Goal: Task Accomplishment & Management: Use online tool/utility

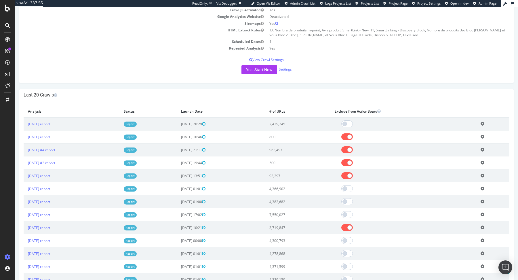
scroll to position [102, 0]
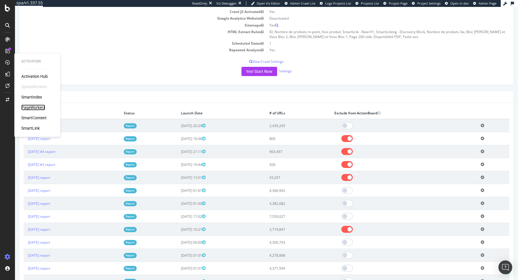
click at [37, 106] on div "PageWorkers" at bounding box center [33, 107] width 24 height 6
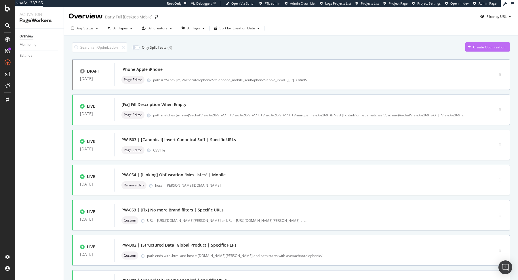
click at [473, 43] on div "Create Optimization" at bounding box center [485, 47] width 40 height 9
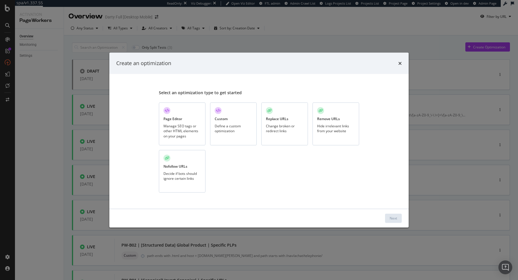
click at [187, 120] on div "Page Editor Manage SEO tags or other HTML elements on your pages" at bounding box center [182, 123] width 47 height 43
click at [391, 219] on div "Next" at bounding box center [392, 217] width 7 height 5
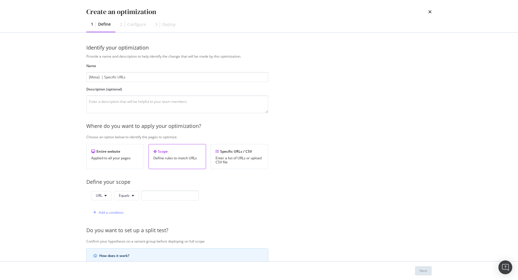
type input "[Meta] | Specific URLs"
click at [100, 194] on span "URL" at bounding box center [99, 195] width 6 height 5
click at [104, 226] on span "Host" at bounding box center [106, 226] width 20 height 5
click at [112, 202] on div "Host Equals Add a condition" at bounding box center [143, 203] width 114 height 27
click at [112, 209] on div "Add a condition" at bounding box center [107, 212] width 33 height 9
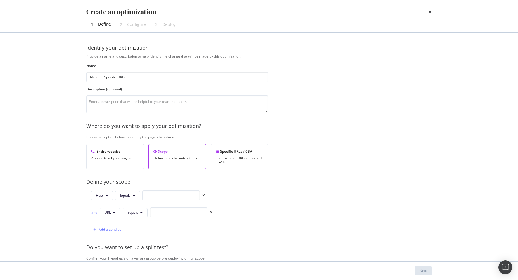
click at [98, 211] on div "and URL Equals" at bounding box center [151, 212] width 121 height 10
click at [108, 211] on span "URL" at bounding box center [107, 212] width 6 height 5
click at [114, 255] on span "Path" at bounding box center [114, 254] width 20 height 5
click at [138, 210] on span "Equals" at bounding box center [133, 212] width 11 height 5
click at [143, 137] on span "Contains" at bounding box center [145, 135] width 34 height 5
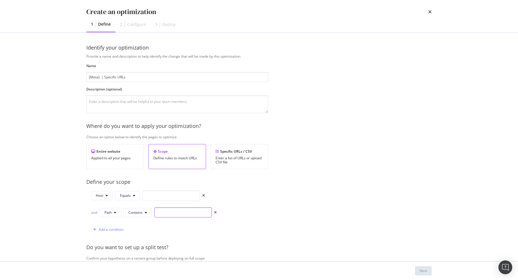
click at [166, 215] on input "modal" at bounding box center [183, 212] width 58 height 10
paste input "/avis_1__"
type input "/avis_1__"
click at [166, 194] on input "modal" at bounding box center [171, 195] width 58 height 10
type input "[DOMAIN_NAME][PERSON_NAME]"
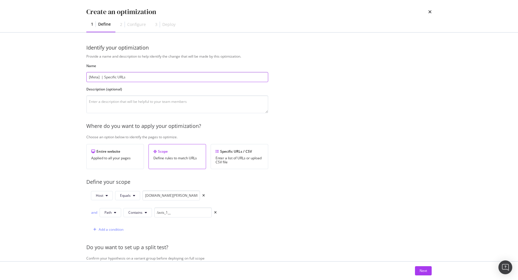
click at [101, 78] on input "[Meta] | Specific URLs" at bounding box center [177, 77] width 182 height 10
type input "[Meta] Fix Title for Review Pages | Specific URLs"
click at [426, 273] on div "Next" at bounding box center [422, 270] width 7 height 9
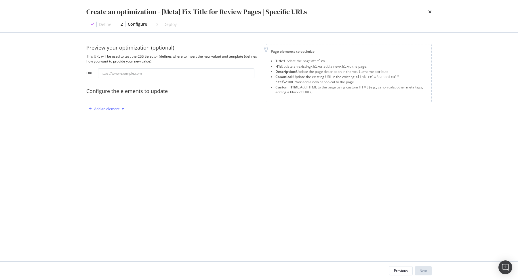
click at [119, 111] on div "Add an element" at bounding box center [106, 108] width 40 height 9
click at [117, 120] on div "Title" at bounding box center [109, 119] width 39 height 7
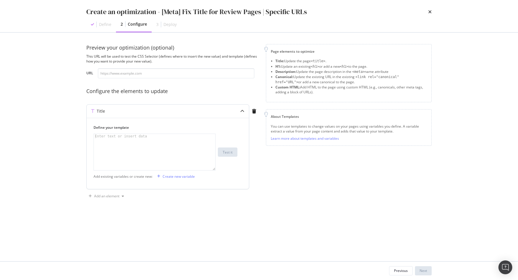
click at [135, 136] on div "Enter text or insert data" at bounding box center [121, 136] width 54 height 5
paste textarea "Nom du produit | [PERSON_NAME] [Note/5]"
type textarea "Nom du produit | [PERSON_NAME] [Note/5]"
click at [173, 173] on div "Create new variable" at bounding box center [175, 176] width 40 height 9
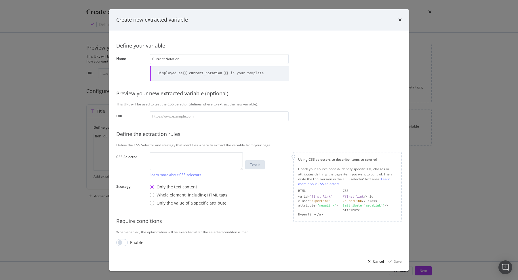
type input "Current Notation"
click at [163, 165] on textarea "modal" at bounding box center [196, 161] width 93 height 18
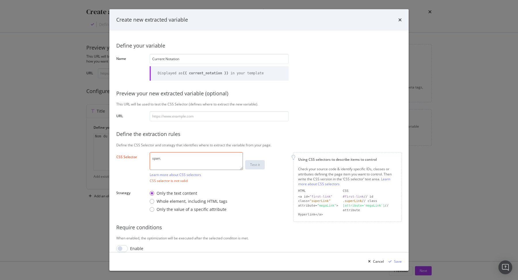
paste textarea "value"
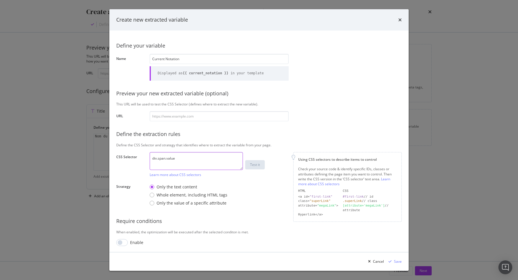
paste textarea "note"
type textarea "div.note > span.value"
click at [398, 260] on div "Save" at bounding box center [398, 261] width 8 height 5
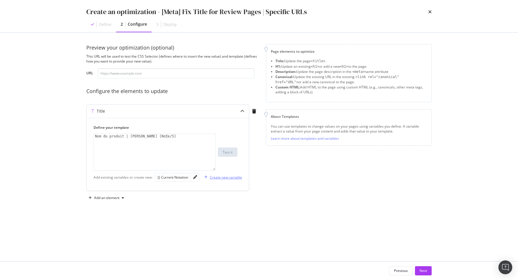
click at [232, 178] on div "Create new variable" at bounding box center [226, 177] width 32 height 5
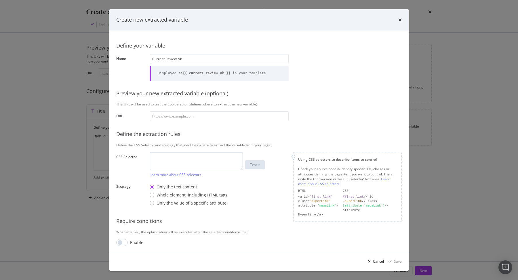
type input "Current Review Nb"
click at [176, 163] on textarea "modal" at bounding box center [196, 161] width 93 height 18
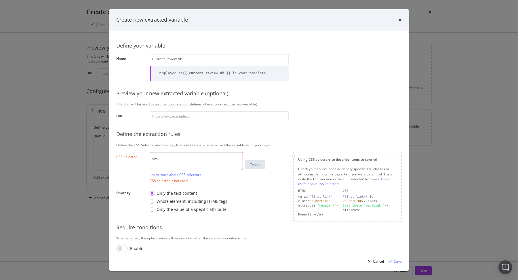
paste textarea "total_reviews"
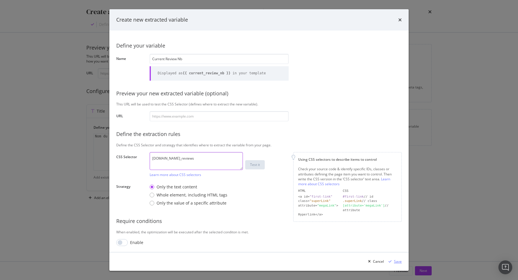
type textarea "[DOMAIN_NAME]_reviews"
click at [400, 262] on div "Save" at bounding box center [398, 261] width 8 height 5
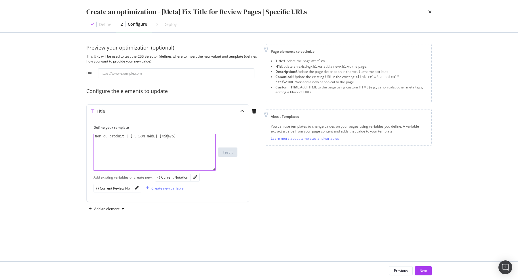
click at [181, 147] on div "Nom du produit | [PERSON_NAME] [Note/5]" at bounding box center [155, 157] width 122 height 46
type textarea "Nom du produit | [PERSON_NAME] [Note/5]"
type textarea "{% set testRegex = r/[0-9]+/i %}"
click at [183, 138] on div "{% set testRegex = r/[0-9]+/i %} Nom du produit | [PERSON_NAME] [Note/5]" at bounding box center [155, 157] width 122 height 46
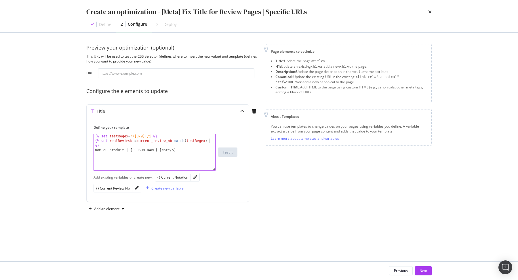
scroll to position [0, 9]
type textarea "{% set realReviewNb = current_review_nb.match(testRegex) %}"
click at [163, 186] on div "Create new variable" at bounding box center [167, 188] width 32 height 5
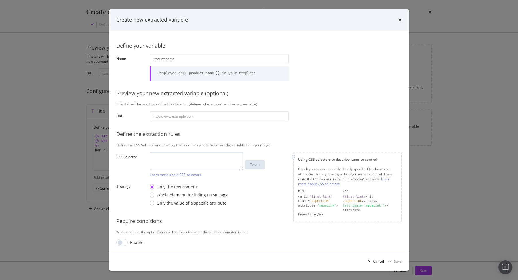
type input "Product name"
click at [199, 160] on textarea "modal" at bounding box center [196, 161] width 93 height 18
paste textarea "#darty_product_brand"
type textarea "#darty_product_brand"
click at [395, 261] on div "Save" at bounding box center [398, 261] width 8 height 5
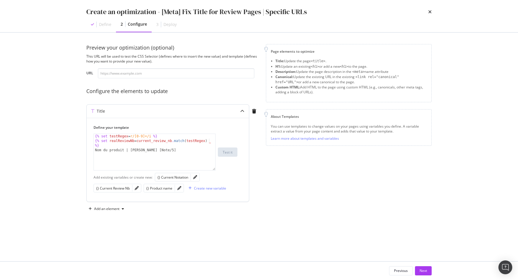
click at [121, 150] on div "{% set testRegex = r/[0-9]+/i %} {% set realReviewNb = current_review_nb . matc…" at bounding box center [155, 157] width 122 height 46
click at [154, 188] on div "{} Product name" at bounding box center [159, 188] width 26 height 5
click at [157, 149] on div "{% set testRegex = r/[0-9]+/i %} {% set realReviewNb = current_review_nb . matc…" at bounding box center [155, 157] width 122 height 46
click at [142, 149] on div "{% set testRegex = r/[0-9]+/i %} {% set realReviewNb = current_review_nb . matc…" at bounding box center [155, 157] width 122 height 46
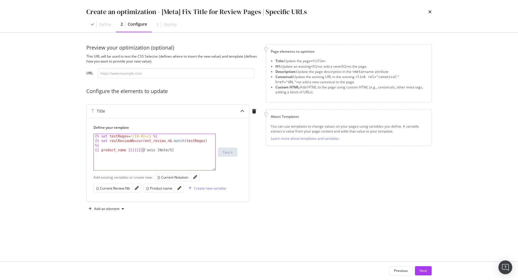
scroll to position [0, 4]
click at [121, 141] on div "{% set testRegex = r/[0-9]+/i %} {% set realReviewNb = current_review_nb . matc…" at bounding box center [155, 157] width 122 height 46
click at [145, 150] on div "{% set testRegex = r/[0-9]+/i %} {% set realReviewNb = current_review_nb . matc…" at bounding box center [155, 157] width 122 height 46
paste textarea "realReviewNb"
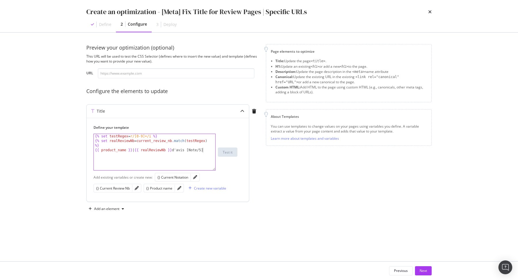
click at [203, 149] on div "{% set testRegex = r/[0-9]+/i %} {% set realReviewNb = current_review_nb . matc…" at bounding box center [155, 157] width 122 height 46
click at [175, 176] on div "{} Current Notation" at bounding box center [172, 177] width 31 height 5
type textarea "{{ product_name }} | {{ realReviewNb }} d'avis [{{ current_notation }}/5]"
click at [202, 76] on input "modal" at bounding box center [176, 73] width 156 height 10
paste input "[URL][DOMAIN_NAME][PERSON_NAME]"
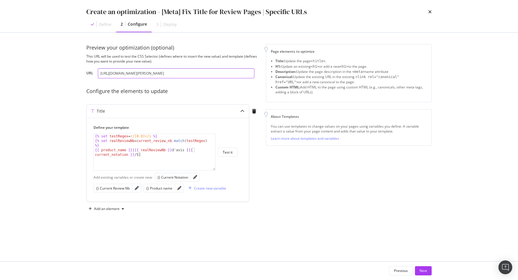
scroll to position [0, 81]
type input "[URL][DOMAIN_NAME][PERSON_NAME]"
click at [232, 146] on div "{{ product_name }} | {{ realReviewNb }} d'avis [{{ current_notation }}/5] {% se…" at bounding box center [165, 151] width 144 height 37
click at [232, 150] on div "Test it" at bounding box center [228, 152] width 10 height 5
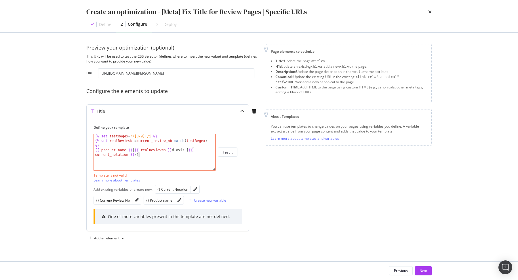
click at [121, 151] on div "{% set testRegex = r/[0-9]+/i %} {% set realReviewNb = current_review_nb . matc…" at bounding box center [155, 159] width 122 height 50
click at [160, 139] on div "{% set testRegex = r/[0-9]+/i %} {% set realReviewNb = current_review_nb . matc…" at bounding box center [155, 159] width 122 height 50
click at [202, 142] on div "{% set testRegex = r/[0-9]+/i %} {% set realReviewNb = current_review_nb . matc…" at bounding box center [155, 159] width 122 height 50
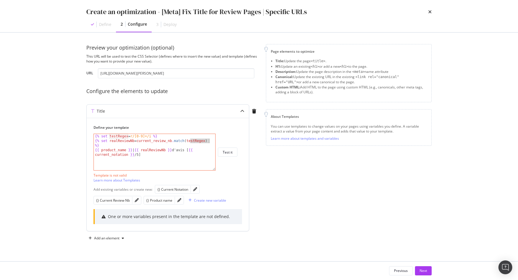
click at [202, 142] on div "{% set testRegex = r/[0-9]+/i %} {% set realReviewNb = current_review_nb . matc…" at bounding box center [155, 159] width 122 height 50
click at [116, 138] on div "{% set testRegex = r/[0-9]+/i %} {% set realReviewNb = current_review_nb . matc…" at bounding box center [155, 159] width 122 height 50
click at [187, 159] on div "{% set testRegex = r/[0-9]+/i %} {% set realReviewNb = current_review_nb . matc…" at bounding box center [155, 159] width 122 height 50
type textarea "{{ product_name }} | {{ realReviewNb }} d'avis [{{ current_notation }}/5]"
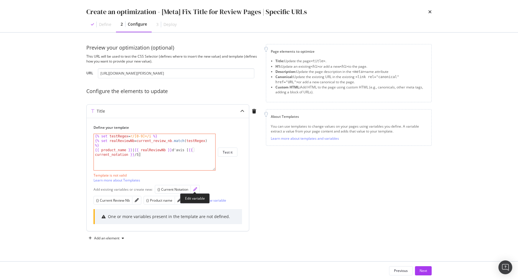
click at [196, 188] on icon "pencil" at bounding box center [195, 189] width 4 height 4
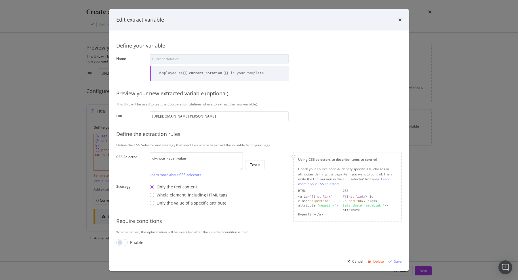
scroll to position [0, 99]
click at [258, 162] on div "Test it" at bounding box center [255, 164] width 10 height 5
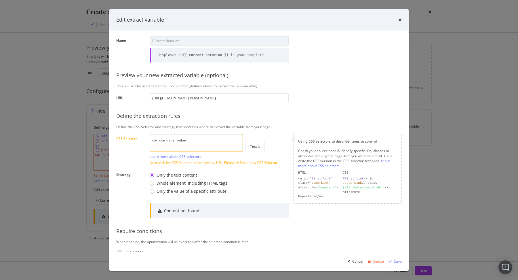
scroll to position [28, 0]
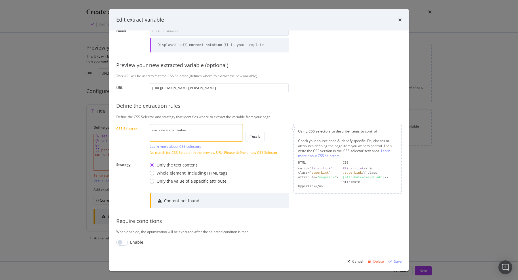
click at [198, 134] on textarea "div.note > span.value" at bounding box center [196, 133] width 93 height 18
click at [121, 240] on input "modal" at bounding box center [122, 241] width 12 height 7
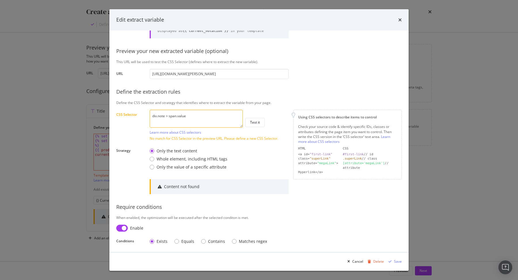
scroll to position [43, 0]
click at [124, 225] on input "modal" at bounding box center [122, 227] width 12 height 7
checkbox input "false"
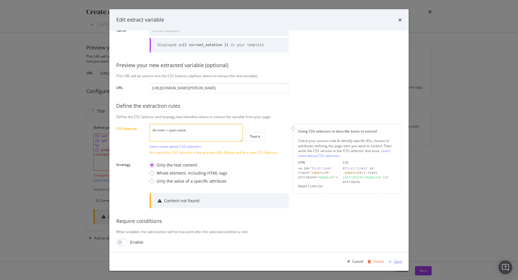
click at [393, 261] on div "modal" at bounding box center [390, 260] width 8 height 3
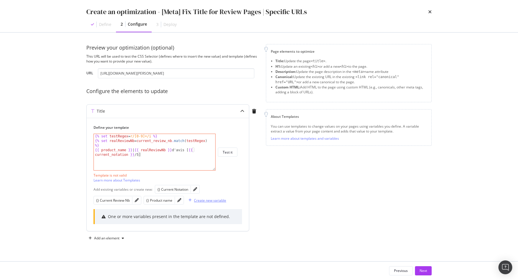
click at [215, 196] on div "Create new variable" at bounding box center [206, 200] width 40 height 9
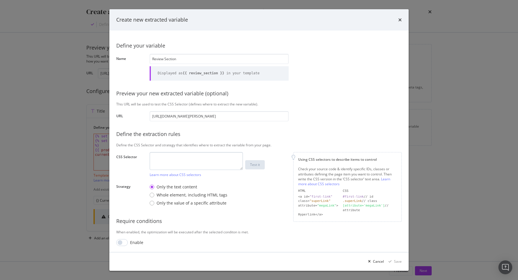
type input "Review Section"
click at [202, 153] on textarea "modal" at bounding box center [196, 161] width 93 height 18
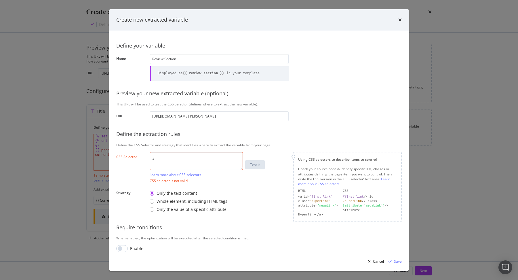
paste textarea "ald"
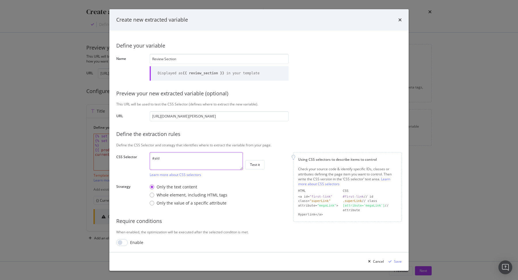
type textarea "#ald"
click at [130, 243] on div "Enable" at bounding box center [136, 242] width 13 height 6
click at [127, 243] on input "modal" at bounding box center [122, 242] width 12 height 7
checkbox input "true"
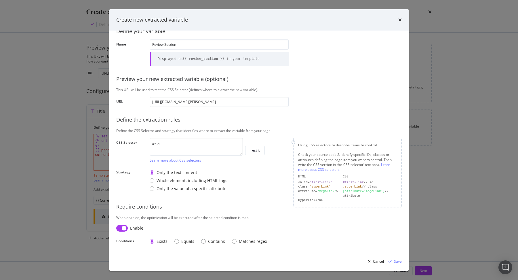
scroll to position [15, 0]
click at [393, 259] on div "Save" at bounding box center [394, 261] width 16 height 9
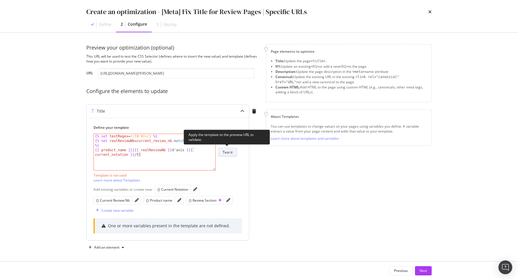
click at [234, 150] on button "Test it" at bounding box center [228, 151] width 20 height 9
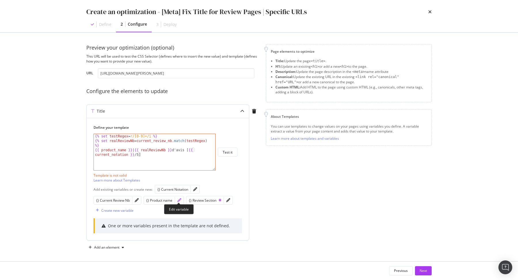
click at [179, 198] on icon "pencil" at bounding box center [179, 200] width 4 height 4
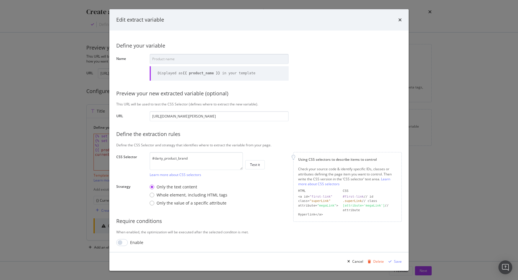
scroll to position [0, 99]
click at [257, 161] on div "Test it" at bounding box center [255, 164] width 10 height 8
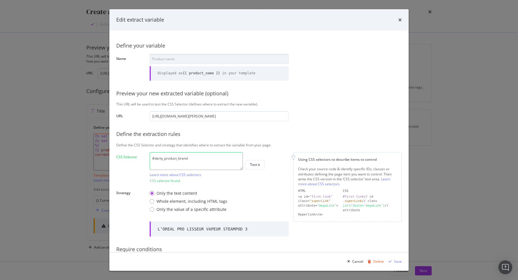
click at [396, 20] on div "Edit extract variable" at bounding box center [258, 19] width 285 height 7
click at [400, 19] on icon "times" at bounding box center [399, 20] width 3 height 5
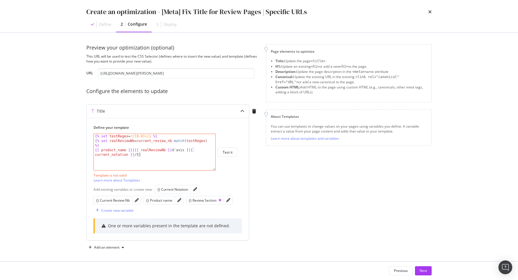
click at [130, 151] on div "{% set testRegex = r/[0-9]+/i %} {% set realReviewNb = current_review_nb . matc…" at bounding box center [155, 159] width 122 height 50
type textarea "{{ product_name | title }} | {{ realReviewNb }} d'avis [{{ current_notation }}/…"
click at [135, 198] on icon "pencil" at bounding box center [137, 200] width 4 height 4
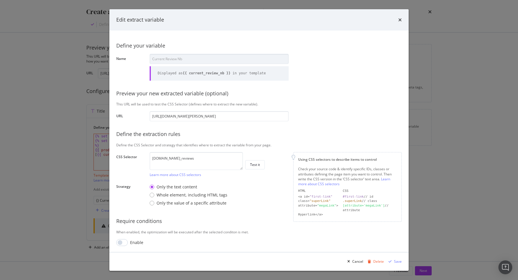
scroll to position [0, 99]
click at [254, 162] on div "Test it" at bounding box center [255, 164] width 10 height 5
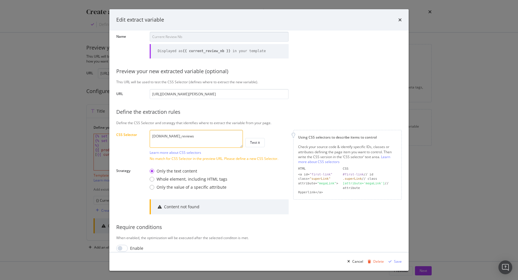
scroll to position [28, 0]
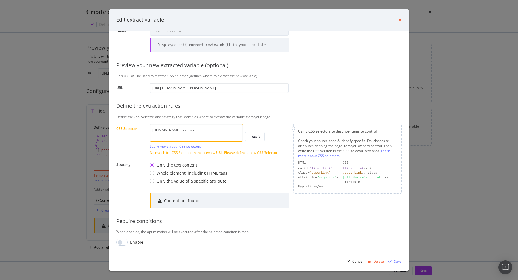
click at [400, 18] on icon "times" at bounding box center [399, 20] width 3 height 5
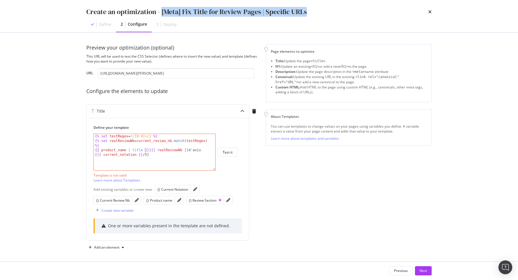
drag, startPoint x: 162, startPoint y: 12, endPoint x: 332, endPoint y: 12, distance: 169.7
click at [332, 12] on div "Create an optimization - [Meta] Fix Title for Review Pages | Specific URLs" at bounding box center [258, 12] width 345 height 10
copy div "[Meta] Fix Title for Review Pages | Specific URLs"
click at [393, 267] on button "Previous" at bounding box center [401, 270] width 24 height 9
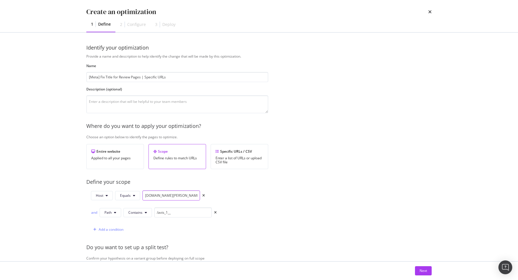
click at [178, 192] on input "[DOMAIN_NAME][PERSON_NAME]" at bounding box center [171, 195] width 58 height 10
click at [184, 212] on input "/avis_1__" at bounding box center [183, 212] width 58 height 10
click at [425, 265] on div "Next" at bounding box center [259, 270] width 368 height 18
click at [425, 266] on div "Next" at bounding box center [422, 270] width 7 height 9
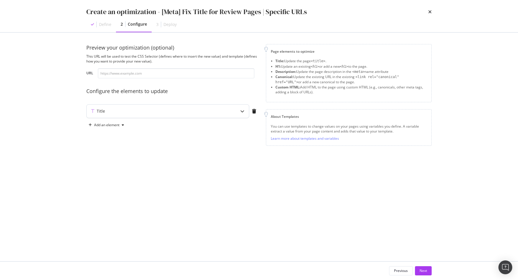
click at [145, 116] on div "Title" at bounding box center [168, 110] width 162 height 13
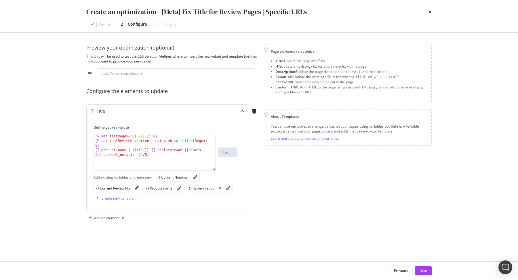
type textarea "{{ product_name | title }} | {{ realReviewNb }} d'avis [{{ current_notation }}/…"
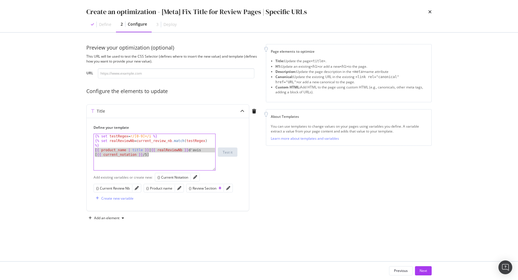
drag, startPoint x: 160, startPoint y: 154, endPoint x: 74, endPoint y: 150, distance: 86.1
click at [74, 150] on div "Create an optimization - [Meta] Fix Title for Review Pages | Specific URLs Defi…" at bounding box center [259, 140] width 518 height 280
click at [193, 174] on div "modal" at bounding box center [195, 177] width 9 height 8
click at [195, 176] on icon "pencil" at bounding box center [195, 177] width 4 height 4
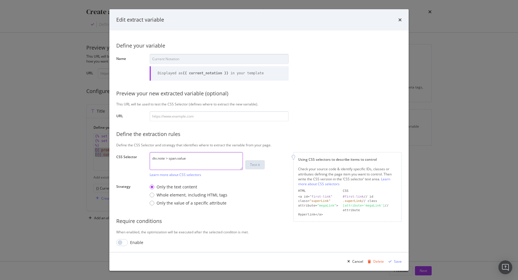
click at [203, 165] on textarea "div.note > span.value" at bounding box center [196, 161] width 93 height 18
click at [399, 19] on icon "times" at bounding box center [399, 20] width 3 height 5
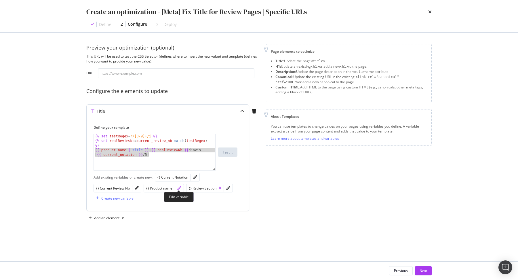
click at [179, 187] on icon "pencil" at bounding box center [179, 188] width 4 height 4
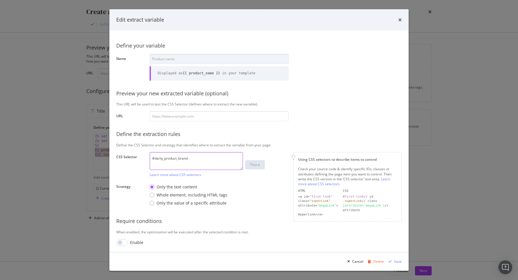
click at [220, 160] on textarea "#darty_product_brand" at bounding box center [196, 161] width 93 height 18
click at [358, 262] on div "Cancel" at bounding box center [357, 261] width 11 height 5
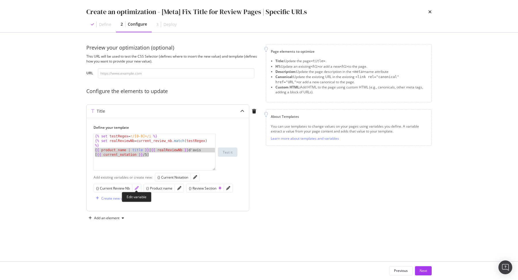
click at [136, 188] on icon "pencil" at bounding box center [137, 188] width 4 height 4
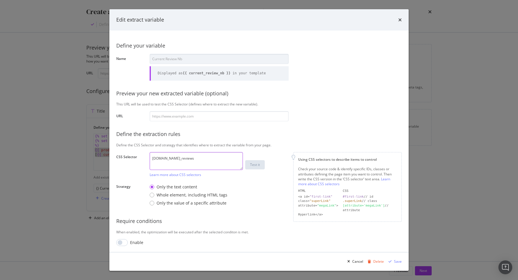
click at [213, 164] on textarea "[DOMAIN_NAME]_reviews" at bounding box center [196, 161] width 93 height 18
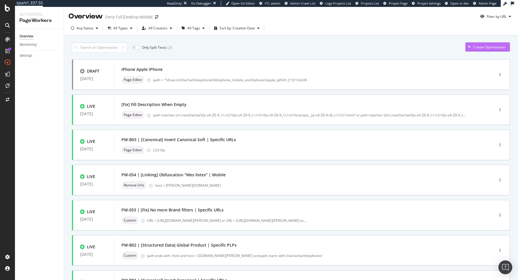
click at [491, 49] on div "Create Optimization" at bounding box center [489, 47] width 32 height 5
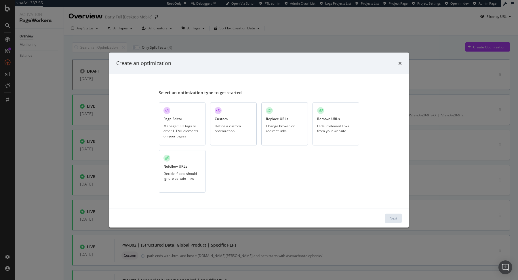
click at [226, 133] on div "Define a custom optimization" at bounding box center [233, 128] width 37 height 10
click at [395, 219] on div "Next" at bounding box center [392, 217] width 7 height 5
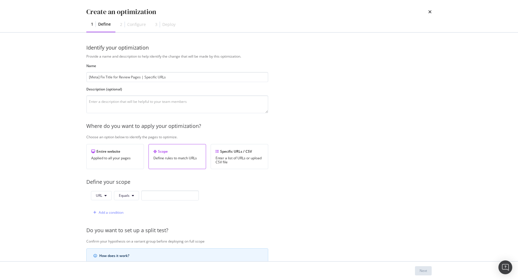
type input "[Meta] Fix Title for Review Pages | Specific URLs"
click at [103, 196] on button "URL" at bounding box center [101, 195] width 21 height 9
click at [110, 227] on span "Host" at bounding box center [106, 226] width 20 height 5
click at [153, 194] on input "modal" at bounding box center [171, 195] width 58 height 10
paste input "[DOMAIN_NAME][PERSON_NAME]"
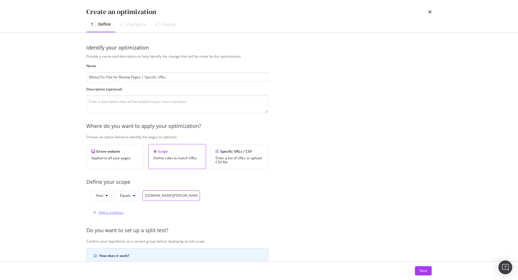
type input "[DOMAIN_NAME][PERSON_NAME]"
click at [117, 210] on div "Add a condition" at bounding box center [111, 212] width 25 height 5
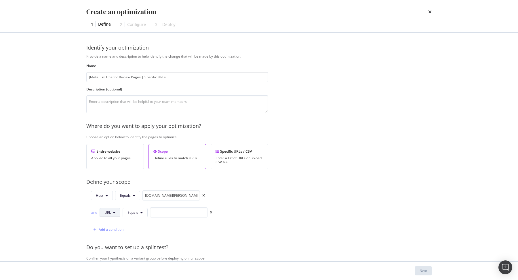
click at [106, 210] on span "URL" at bounding box center [107, 212] width 6 height 5
click at [114, 251] on div "Path" at bounding box center [114, 254] width 29 height 8
click at [138, 214] on button "Equals" at bounding box center [135, 212] width 25 height 9
click at [150, 134] on span "Contains" at bounding box center [145, 135] width 34 height 5
click at [169, 217] on div "and Path Contains" at bounding box center [154, 213] width 126 height 12
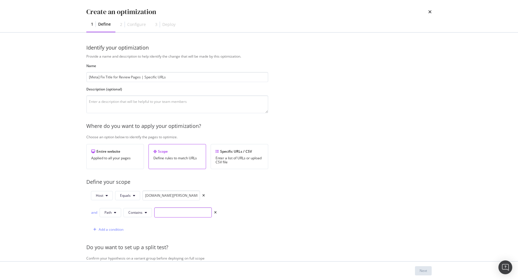
click at [173, 215] on input "modal" at bounding box center [183, 212] width 58 height 10
paste input "/avis_1__"
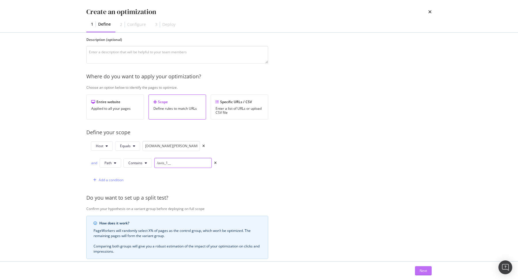
type input "/avis_1__"
click at [421, 271] on div "Next" at bounding box center [422, 270] width 7 height 5
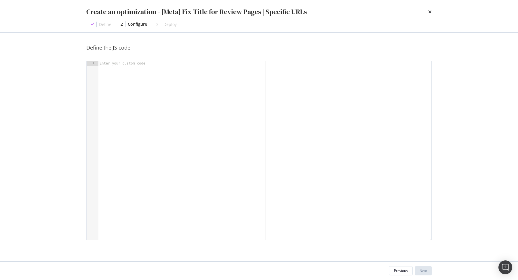
click at [309, 173] on div "modal" at bounding box center [264, 155] width 333 height 188
type textarea "const dom = runtime.getDOM();"
type textarea "//"
type textarea "//We retrieve all the variable we need"
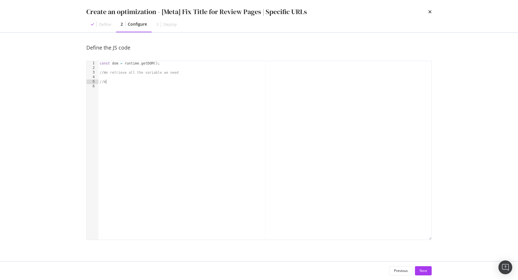
scroll to position [0, 0]
type textarea "//We modify"
type textarea "//We modify the title"
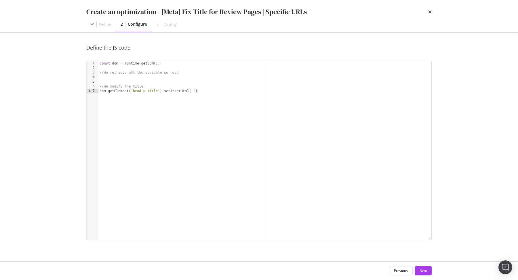
click at [192, 88] on div "const dom = runtime . getDOM ( ) ; //We retrieve all the variable we need //We …" at bounding box center [264, 155] width 333 height 188
click at [192, 92] on div "const dom = runtime . getDOM ( ) ; //We retrieve all the variable we need //We …" at bounding box center [264, 155] width 333 height 188
paste textarea "Nom du produit | [PERSON_NAME] [Note/5]"
click at [223, 90] on div "const dom = runtime . getDOM ( ) ; //We retrieve all the variable we need //We …" at bounding box center [264, 155] width 333 height 188
type textarea "dom.getElement('head > title').setInnerHtml(`${} | Nb d'avis [Note/5]`)"
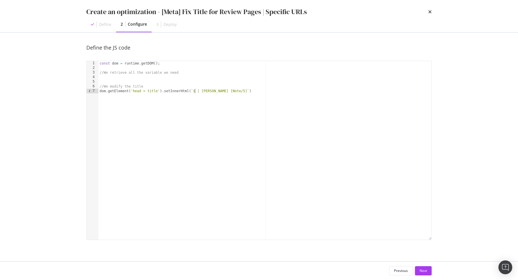
scroll to position [0, 8]
click at [206, 77] on div "const dom = runtime . getDOM ( ) ; //We retrieve all the variable we need //We …" at bounding box center [264, 155] width 333 height 188
click at [190, 77] on div "const dom = runtime . getDOM ( ) ; //We retrieve all the variable we need const…" at bounding box center [264, 155] width 333 height 188
type textarea "const productName = dom.getElement('');"
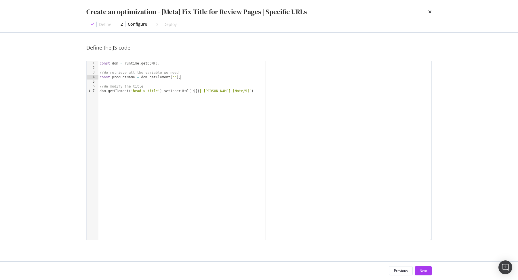
scroll to position [0, 0]
paste textarea "const productName = dom.getElement('');"
click at [136, 81] on div "const dom = runtime . getDOM ( ) ; //We retrieve all the variable we need const…" at bounding box center [264, 155] width 333 height 188
type textarea "const reviewNote = dom.getElement('');"
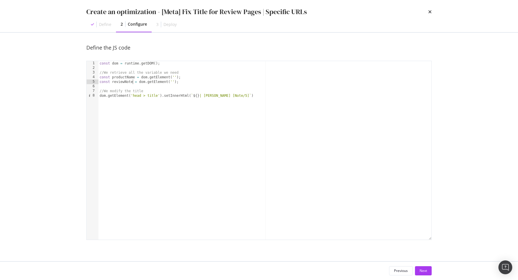
scroll to position [0, 3]
click at [186, 84] on div "const dom = runtime . getDOM ( ) ; //We retrieve all the variable we need const…" at bounding box center [264, 155] width 333 height 188
paste textarea "const productName = dom.getElement('');"
click at [126, 82] on div "const dom = runtime . getDOM ( ) ; //We retrieve all the variable we need const…" at bounding box center [264, 155] width 333 height 188
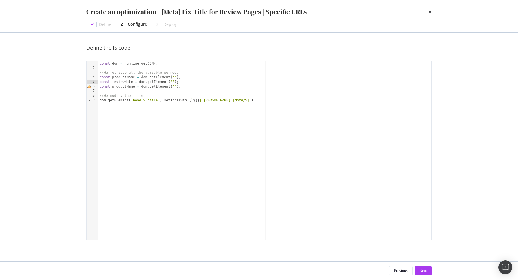
click at [126, 82] on div "const dom = runtime . getDOM ( ) ; //We retrieve all the variable we need const…" at bounding box center [264, 155] width 333 height 188
click at [125, 87] on div "const dom = runtime . getDOM ( ) ; //We retrieve all the variable we need const…" at bounding box center [264, 155] width 333 height 188
paste textarea "reviewNot"
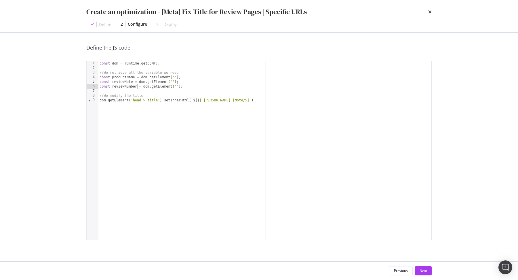
click at [185, 87] on div "const dom = runtime . getDOM ( ) ; //We retrieve all the variable we need const…" at bounding box center [264, 155] width 333 height 188
click at [125, 85] on div "const dom = runtime . getDOM ( ) ; //We retrieve all the variable we need const…" at bounding box center [264, 155] width 333 height 188
click at [209, 101] on div "const dom = runtime . getDOM ( ) ; //We retrieve all the variable we need const…" at bounding box center [264, 155] width 333 height 188
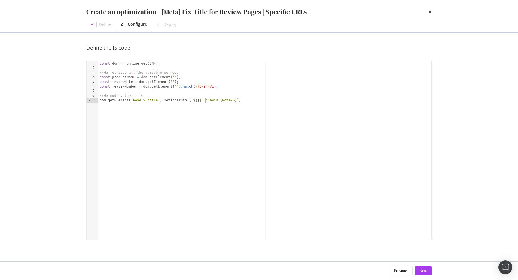
paste textarea "reviewNumber"
click at [123, 81] on div "const dom = runtime . getDOM ( ) ; //We retrieve all the variable we need const…" at bounding box center [264, 155] width 333 height 188
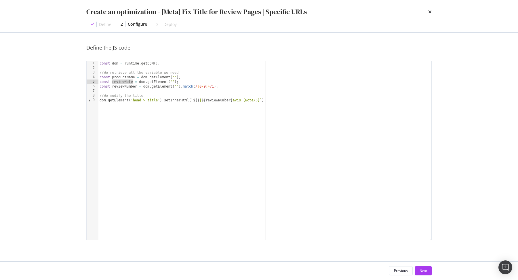
click at [123, 81] on div "const dom = runtime . getDOM ( ) ; //We retrieve all the variable we need const…" at bounding box center [264, 155] width 333 height 188
click at [252, 99] on div "const dom = runtime . getDOM ( ) ; //We retrieve all the variable we need const…" at bounding box center [264, 155] width 333 height 188
paste textarea "reviewNote"
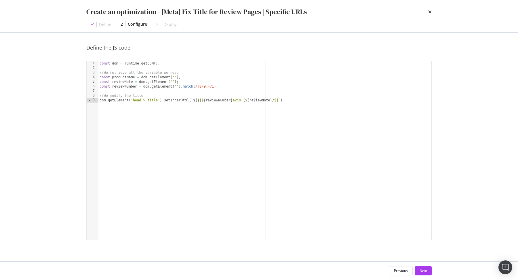
click at [122, 77] on div "const dom = runtime . getDOM ( ) ; //We retrieve all the variable we need const…" at bounding box center [264, 155] width 333 height 188
click at [197, 100] on div "const dom = runtime . getDOM ( ) ; //We retrieve all the variable we need const…" at bounding box center [264, 155] width 333 height 188
paste textarea "productName"
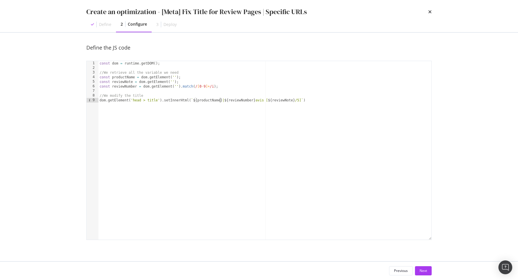
type textarea "dom.getElement('head > title').setInnerHtml(`${productName} | ${reviewNumber} a…"
click at [110, 68] on div "const dom = runtime . getDOM ( ) ; //We retrieve all the variable we need const…" at bounding box center [264, 155] width 333 height 188
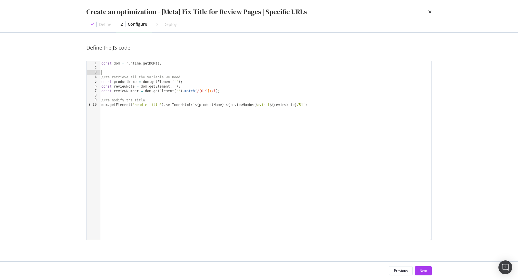
paste textarea "dom.waitFor(".some-element", { timeout: 1000 }).then(() => { /* code */ });"
click at [251, 71] on div "const dom = runtime . getDOM ( ) ; dom . waitFor ( ".some-element" , { timeout …" at bounding box center [265, 155] width 331 height 188
type textarea "dom.waitFor(".some-element", { timeout: 1000 }).then(() => {});"
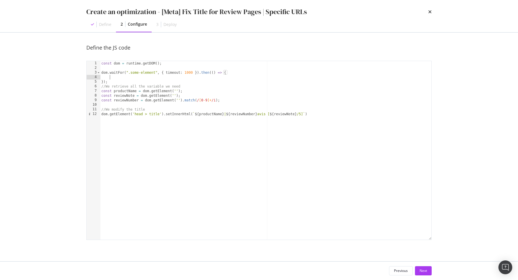
scroll to position [0, 0]
click at [101, 87] on div "const dom = runtime . getDOM ( ) ; dom . waitFor ( ".some-element" , { timeout …" at bounding box center [265, 155] width 331 height 188
type textarea "//We modify the title dom.getElement('head > title').setInnerHtml(`${productNam…"
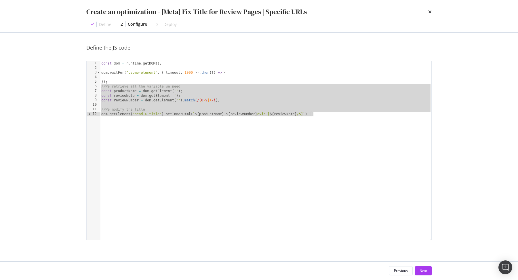
scroll to position [0, 0]
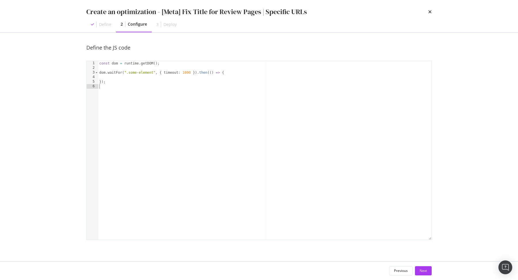
type textarea "});"
paste textarea "dom.getElement('head > title').setInnerHtml(`${productName} | ${reviewNumber} a…"
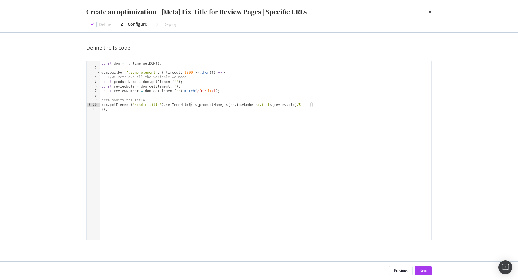
click at [101, 82] on div "const dom = runtime . getDOM ( ) ; dom . waitFor ( ".some-element" , { timeout …" at bounding box center [265, 155] width 331 height 188
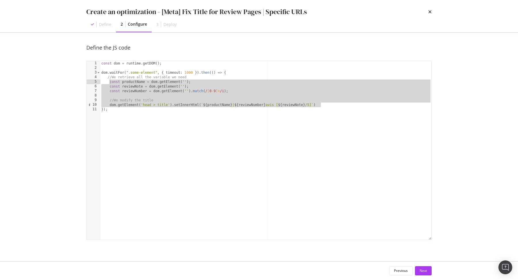
click at [129, 86] on div "const dom = runtime . getDOM ( ) ; dom . waitFor ( ".some-element" , { timeout …" at bounding box center [265, 155] width 331 height 188
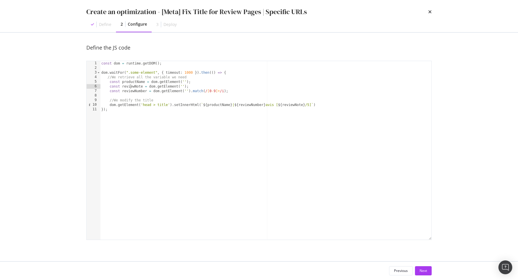
click at [141, 72] on div "const dom = runtime . getDOM ( ) ; dom . waitFor ( ".some-element" , { timeout …" at bounding box center [265, 155] width 331 height 188
paste textarea "ald"
click at [167, 71] on div "const dom = runtime . getDOM ( ) ; dom . waitFor ( "#ald" , { timeout : 1000 })…" at bounding box center [265, 155] width 331 height 188
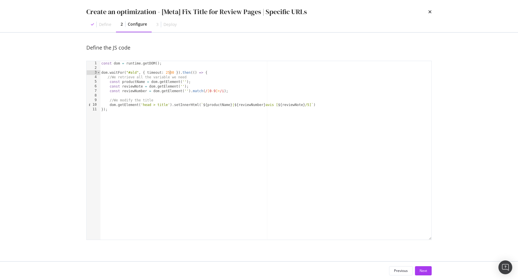
scroll to position [0, 6]
click at [183, 86] on div "const dom = runtime . getDOM ( ) ; dom . waitFor ( "#ald" , { timeout : 2500 })…" at bounding box center [265, 155] width 331 height 188
paste textarea "div.note > span.value"
click at [230, 86] on div "const dom = runtime . getDOM ( ) ; dom . waitFor ( "#ald" , { timeout : 2500 })…" at bounding box center [265, 155] width 331 height 188
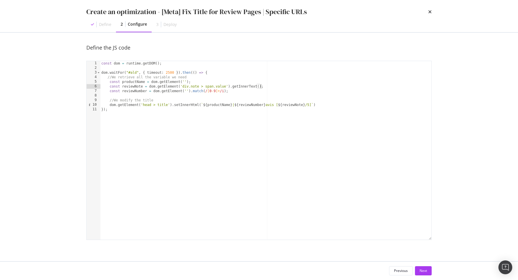
click at [262, 87] on div "const dom = runtime . getDOM ( ) ; dom . waitFor ( "#ald" , { timeout : 2500 })…" at bounding box center [265, 155] width 331 height 188
click at [231, 87] on div "const dom = runtime . getDOM ( ) ; dom . waitFor ( "#ald" , { timeout : 2500 })…" at bounding box center [265, 155] width 331 height 188
click at [192, 91] on div "const dom = runtime . getDOM ( ) ; dom . waitFor ( "#ald" , { timeout : 2500 })…" at bounding box center [265, 155] width 331 height 188
paste textarea "getInnerText()."
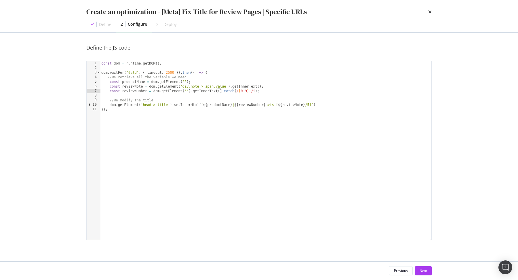
click at [189, 81] on div "const dom = runtime . getDOM ( ) ; dom . waitFor ( "#ald" , { timeout : 2500 })…" at bounding box center [265, 155] width 331 height 188
paste textarea ".getInnerText()"
click at [185, 82] on div "const dom = runtime . getDOM ( ) ; dom . waitFor ( "#ald" , { timeout : 2500 })…" at bounding box center [265, 155] width 331 height 188
paste textarea "#darty_product_brand"
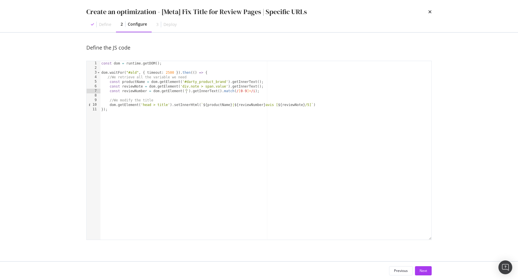
click at [187, 90] on div "const dom = runtime . getDOM ( ) ; dom . waitFor ( "#ald" , { timeout : 2500 })…" at bounding box center [265, 155] width 331 height 188
paste textarea "[DOMAIN_NAME]_reviews"
click at [346, 86] on div "const dom = runtime . getDOM ( ) ; dom . waitFor ( "#ald" , { timeout : 2500 })…" at bounding box center [265, 155] width 331 height 188
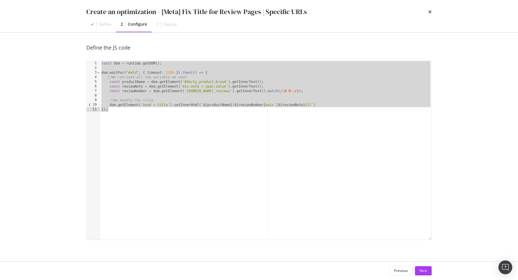
click at [267, 130] on div "const dom = runtime . getDOM ( ) ; dom . waitFor ( "#ald" , { timeout : 2500 })…" at bounding box center [265, 155] width 331 height 188
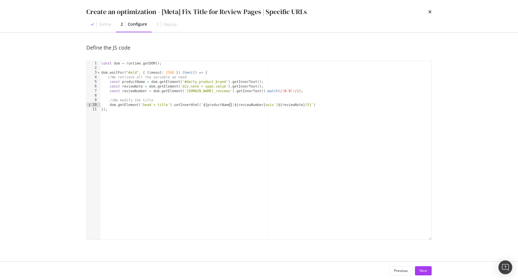
click at [229, 104] on div "const dom = runtime . getDOM ( ) ; dom . waitFor ( "#ald" , { timeout : 2500 })…" at bounding box center [265, 155] width 331 height 188
click at [210, 142] on div "const dom = runtime . getDOM ( ) ; dom . waitFor ( "#ald" , { timeout : 2500 })…" at bounding box center [265, 155] width 331 height 188
type textarea "});"
paste textarea "}"
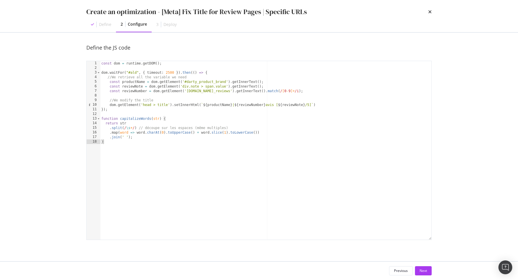
click at [140, 119] on div "const dom = runtime . getDOM ( ) ; dom . waitFor ( "#ald" , { timeout : 2500 })…" at bounding box center [265, 155] width 331 height 188
click at [208, 105] on div "const dom = runtime . getDOM ( ) ; dom . waitFor ( "#ald" , { timeout : 2500 })…" at bounding box center [265, 155] width 331 height 188
paste textarea "capitalizeWords"
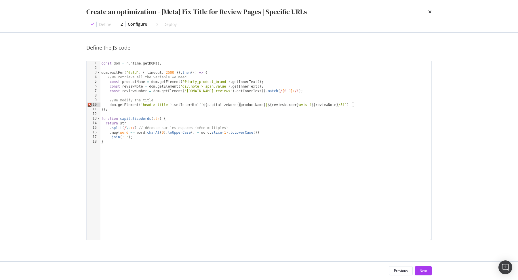
click at [263, 105] on div "const dom = runtime . getDOM ( ) ; dom . waitFor ( "#ald" , { timeout : 2500 })…" at bounding box center [265, 155] width 331 height 188
click at [222, 116] on div "const dom = runtime . getDOM ( ) ; dom . waitFor ( "#ald" , { timeout : 2500 })…" at bounding box center [265, 155] width 331 height 188
drag, startPoint x: 137, startPoint y: 126, endPoint x: 243, endPoint y: 129, distance: 105.6
click at [243, 129] on div "const dom = runtime . getDOM ( ) ; dom . waitFor ( "#ald" , { timeout : 2500 })…" at bounding box center [265, 155] width 331 height 188
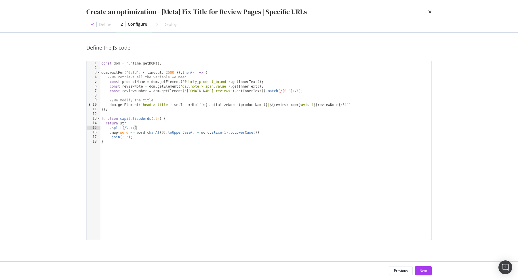
scroll to position [0, 3]
click at [343, 213] on div "const dom = runtime . getDOM ( ) ; dom . waitFor ( "#ald" , { timeout : 2500 })…" at bounding box center [265, 155] width 331 height 188
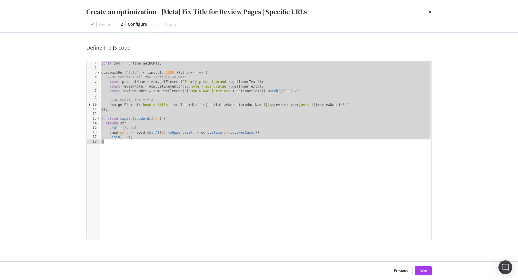
type textarea ".join(' '); }"
click at [423, 273] on div "Next" at bounding box center [422, 270] width 7 height 5
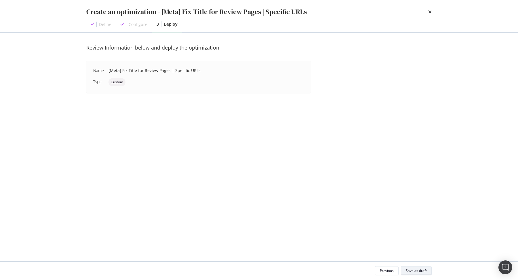
click at [423, 273] on div "Save as draft" at bounding box center [416, 270] width 21 height 5
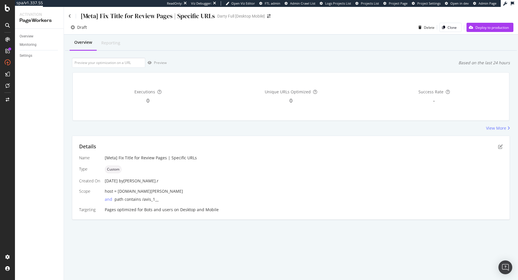
click at [69, 18] on div "[Meta] Fix Title for Review Pages | Specific URLs" at bounding box center [141, 16] width 146 height 9
click at [70, 15] on icon at bounding box center [69, 16] width 3 height 4
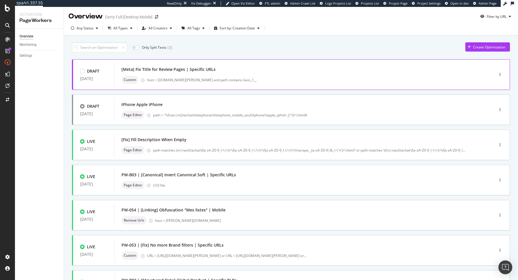
click at [225, 65] on div "[Meta] Fix Title for Review Pages | Specific URLs Custom host = www.darty.com a…" at bounding box center [295, 74] width 362 height 23
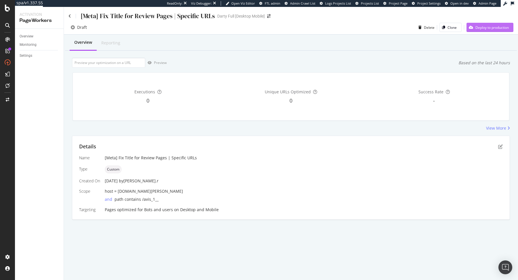
click at [487, 28] on div "Deploy to production" at bounding box center [491, 27] width 33 height 5
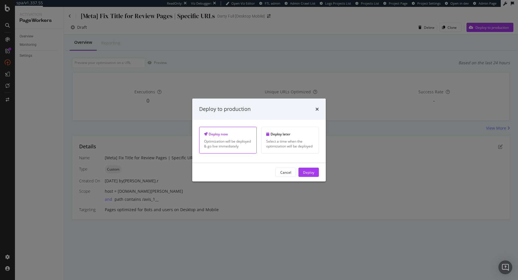
click at [313, 167] on div "Cancel Deploy" at bounding box center [258, 172] width 133 height 18
click at [311, 168] on div "Deploy" at bounding box center [308, 172] width 11 height 9
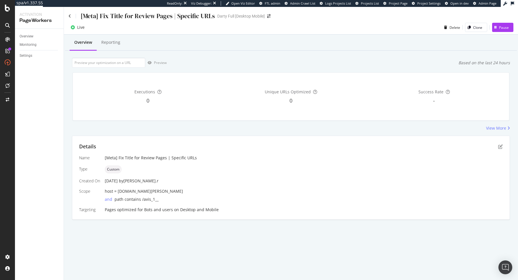
click at [231, 37] on div "Overview Reporting" at bounding box center [291, 43] width 452 height 16
